Goal: Information Seeking & Learning: Find specific fact

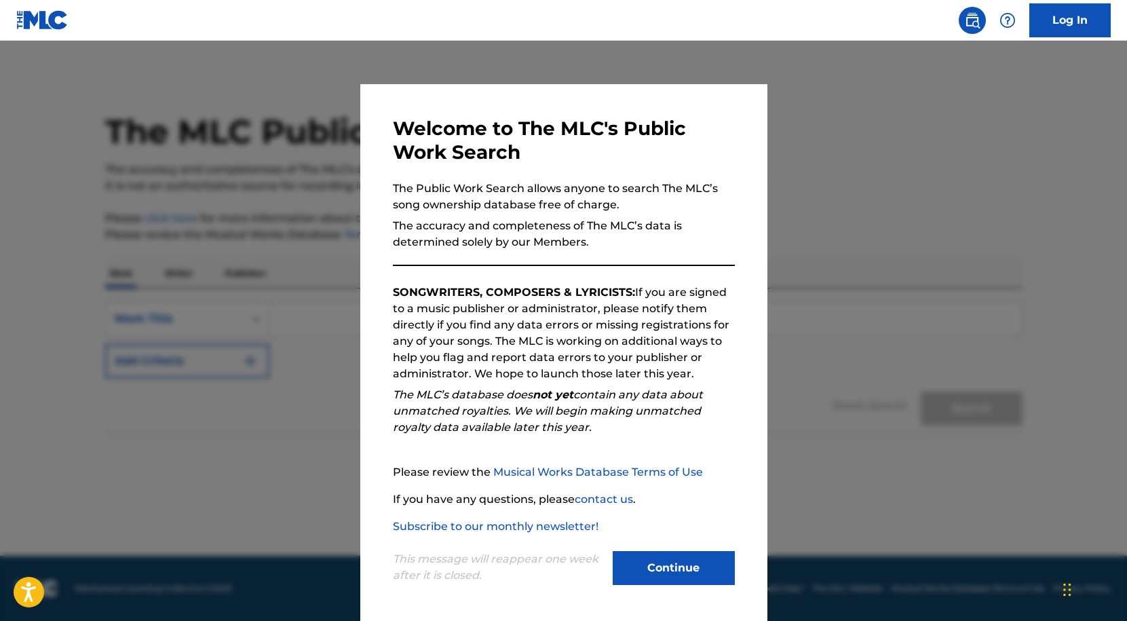
click at [671, 572] on button "Continue" at bounding box center [674, 568] width 122 height 34
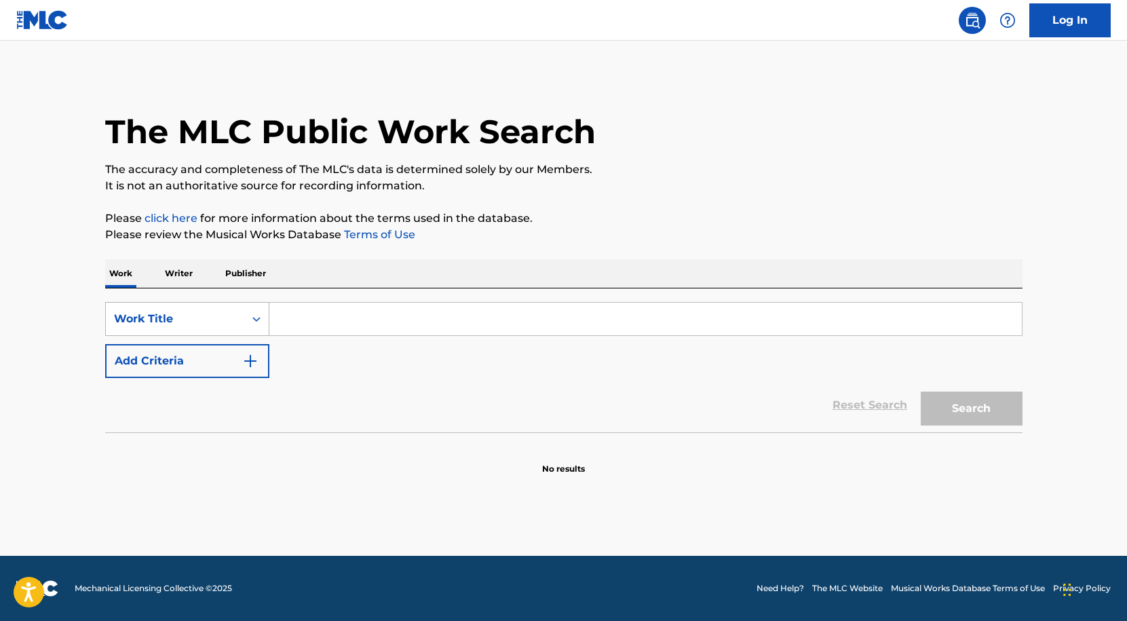
click at [255, 316] on icon "Search Form" at bounding box center [257, 319] width 14 height 14
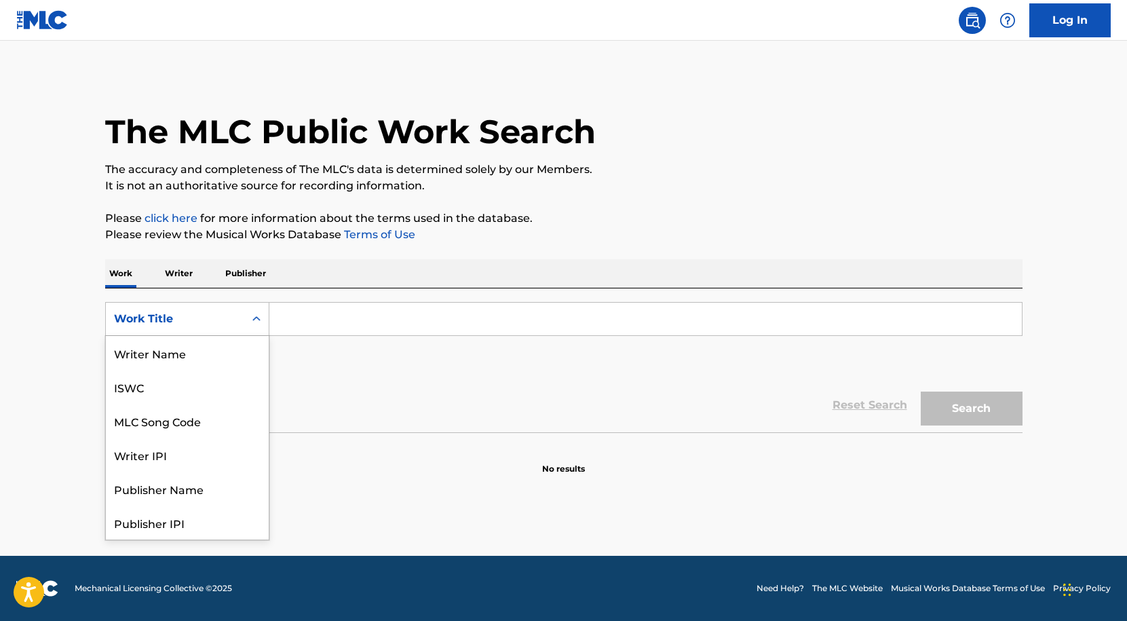
scroll to position [68, 0]
click at [170, 417] on div "Publisher Name" at bounding box center [187, 421] width 163 height 34
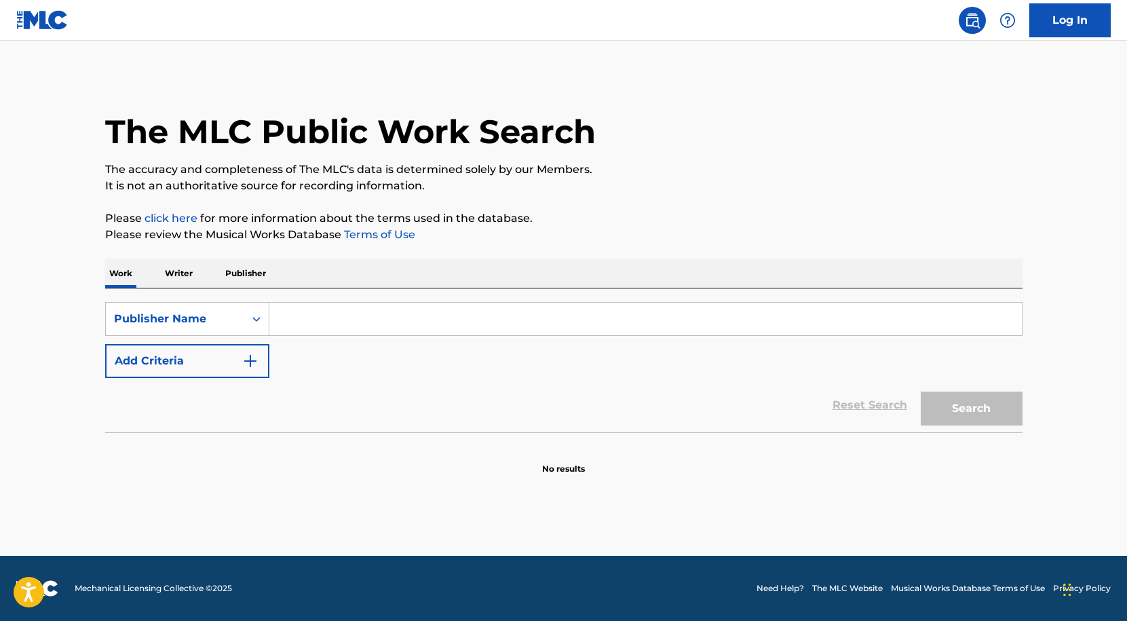
click at [308, 310] on input "Search Form" at bounding box center [645, 319] width 753 height 33
type input "[PERSON_NAME]"
click at [985, 408] on button "Search" at bounding box center [972, 409] width 102 height 34
click at [185, 270] on p "Writer" at bounding box center [179, 273] width 36 height 29
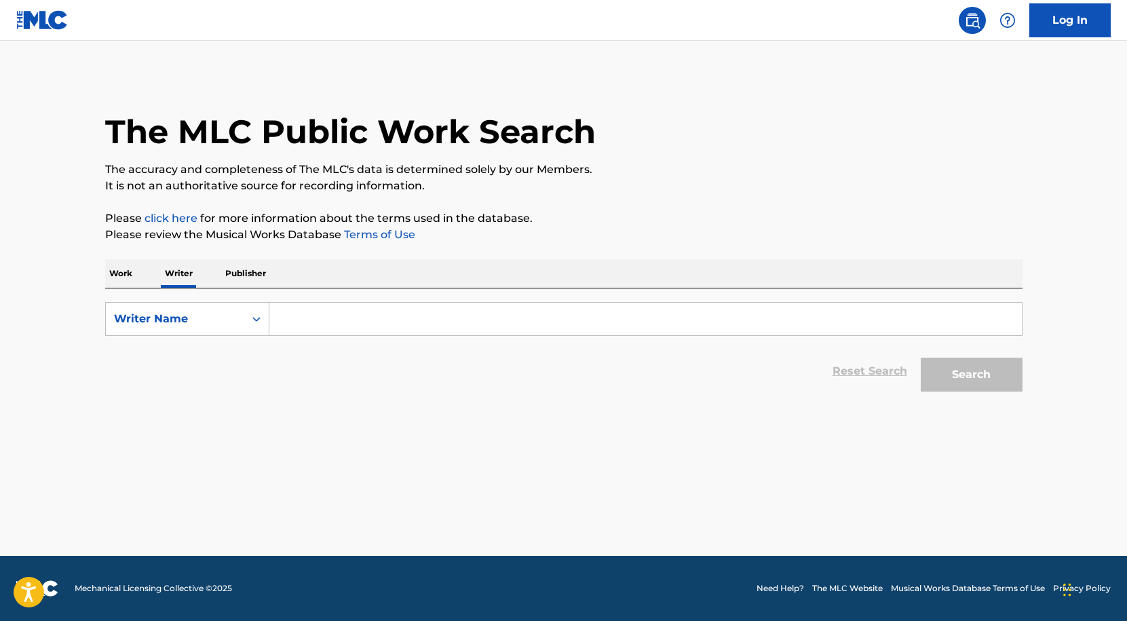
click at [241, 269] on p "Publisher" at bounding box center [245, 273] width 49 height 29
click at [107, 273] on p "Work" at bounding box center [120, 273] width 31 height 29
